Goal: Task Accomplishment & Management: Manage account settings

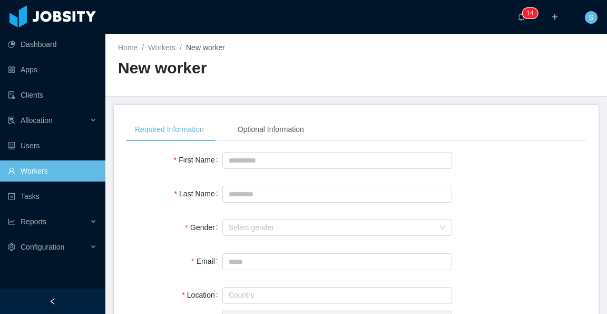
click at [53, 166] on link "Workers" at bounding box center [52, 170] width 89 height 21
